Goal: Information Seeking & Learning: Compare options

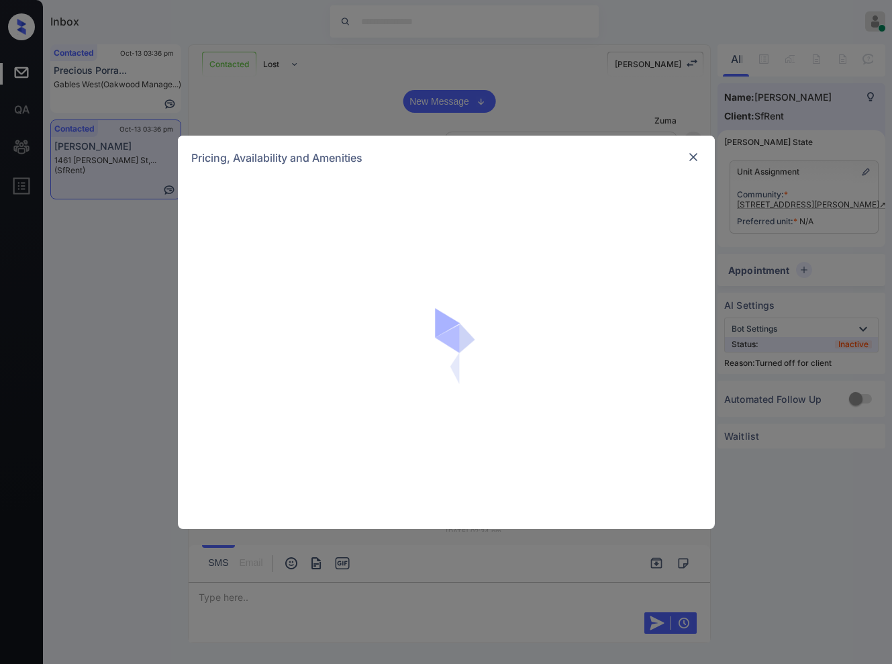
scroll to position [1208, 0]
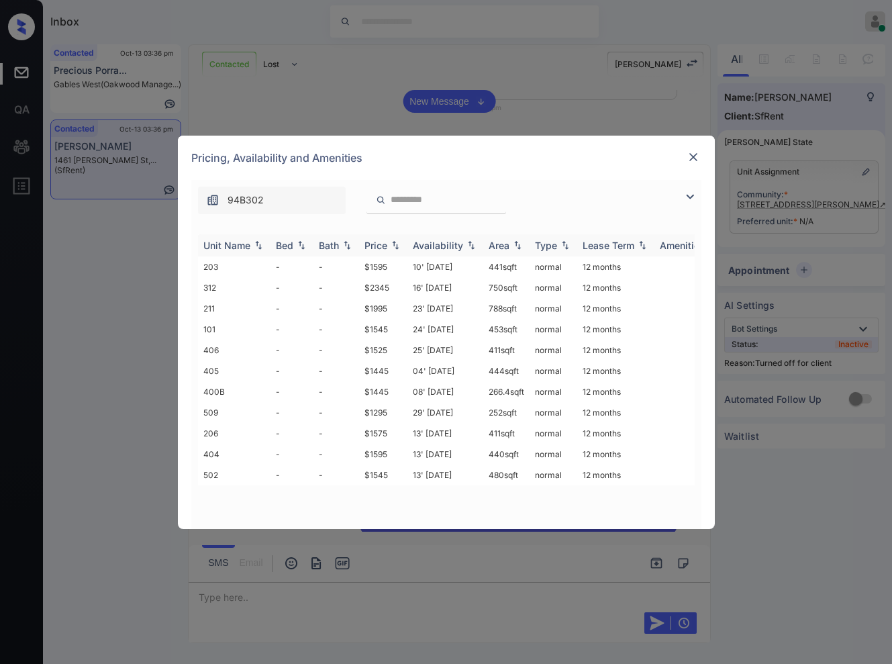
click at [394, 237] on th "Price" at bounding box center [383, 245] width 48 height 22
click at [394, 236] on th "Price" at bounding box center [383, 245] width 48 height 22
click at [388, 264] on td "$1295" at bounding box center [383, 266] width 48 height 21
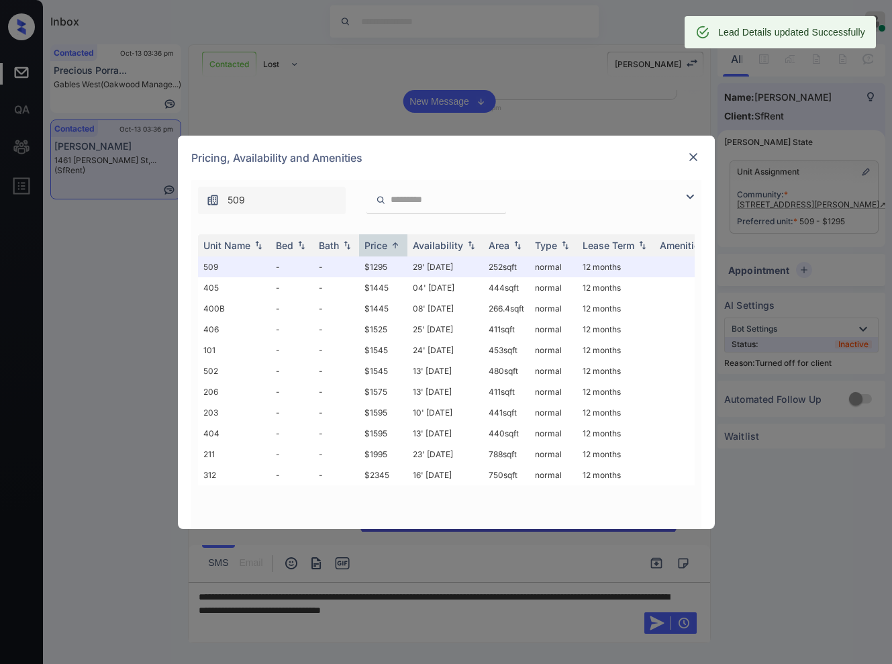
click at [696, 150] on img at bounding box center [692, 156] width 13 height 13
